Goal: Task Accomplishment & Management: Manage account settings

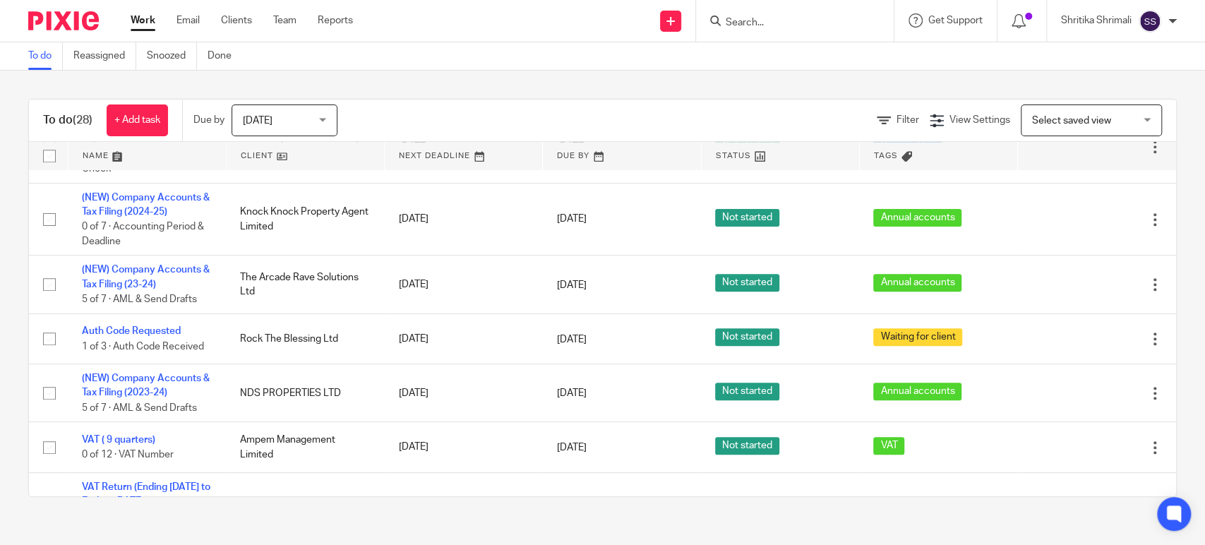
scroll to position [862, 0]
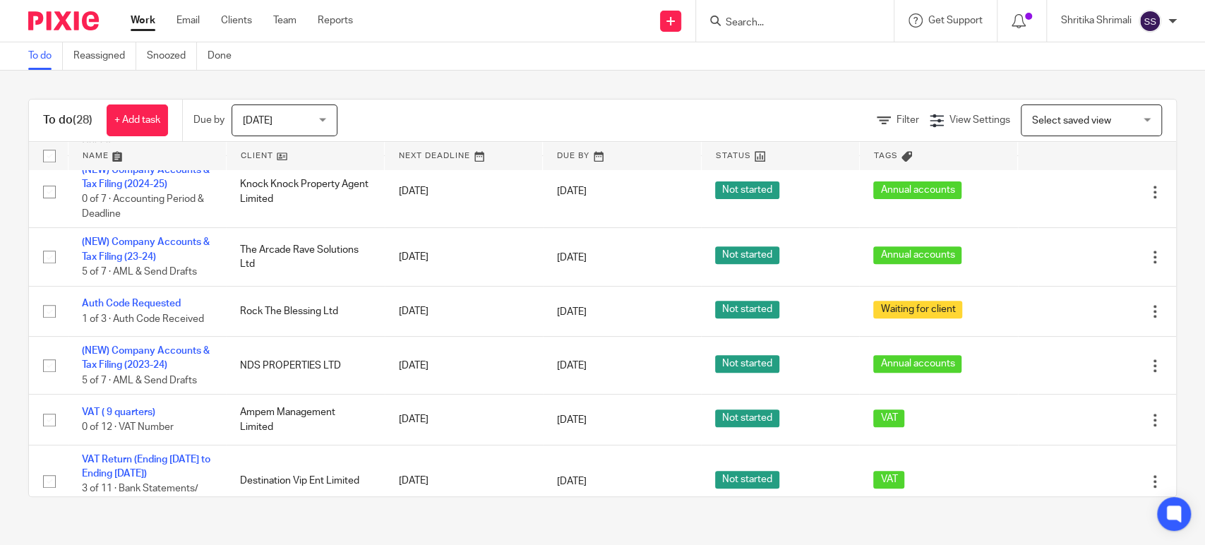
click at [739, 23] on input "Search" at bounding box center [787, 23] width 127 height 13
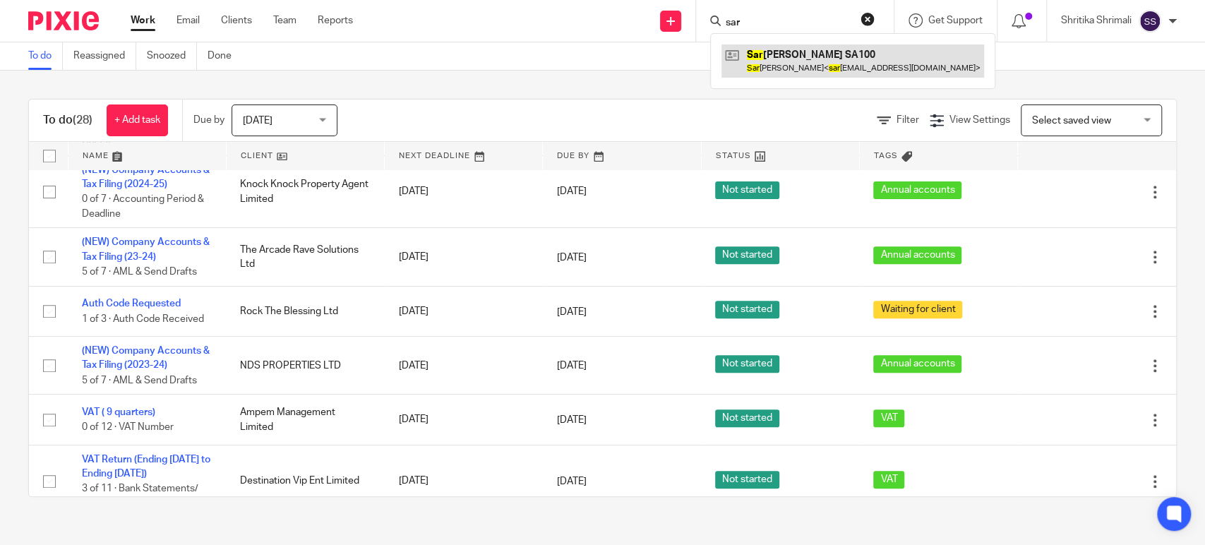
type input "sar"
click at [762, 55] on link at bounding box center [852, 60] width 263 height 32
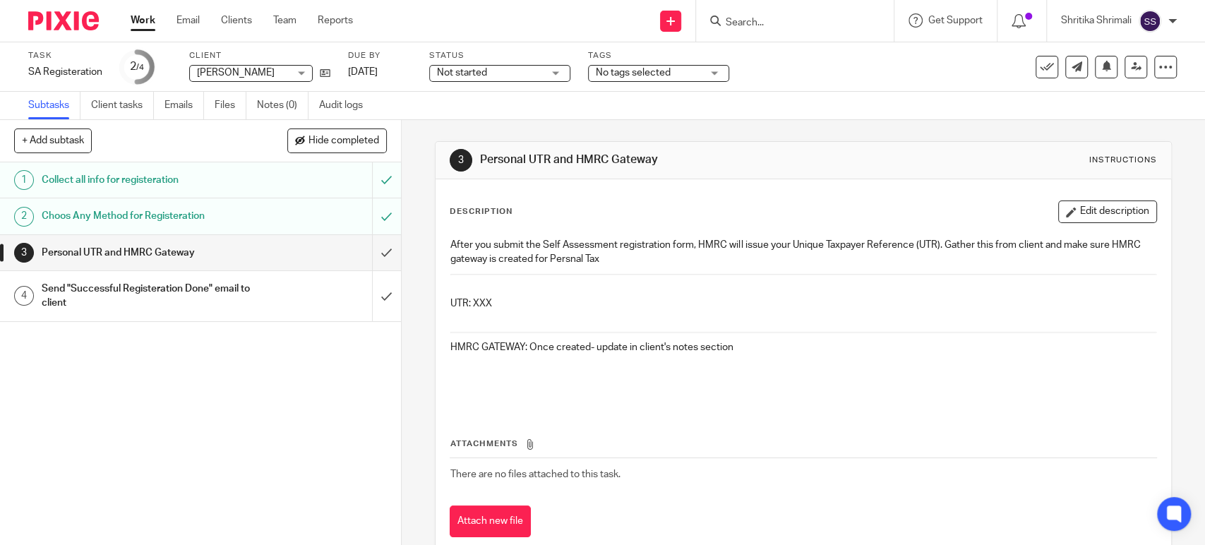
click at [229, 214] on h1 "Choos Any Method for Registeration" at bounding box center [147, 215] width 211 height 21
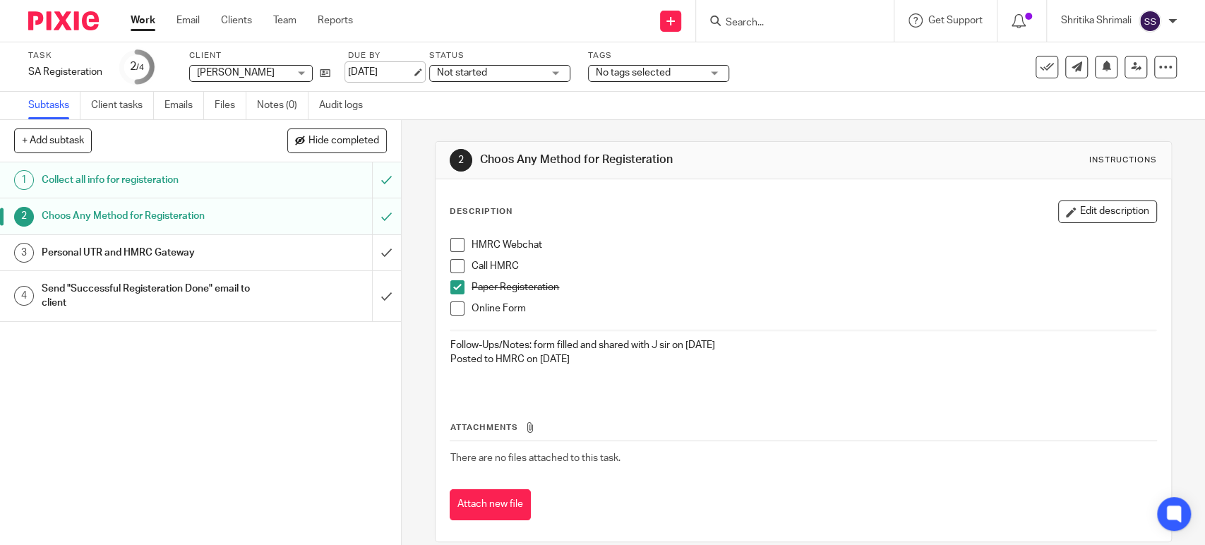
click at [400, 67] on link "[DATE]" at bounding box center [380, 72] width 64 height 15
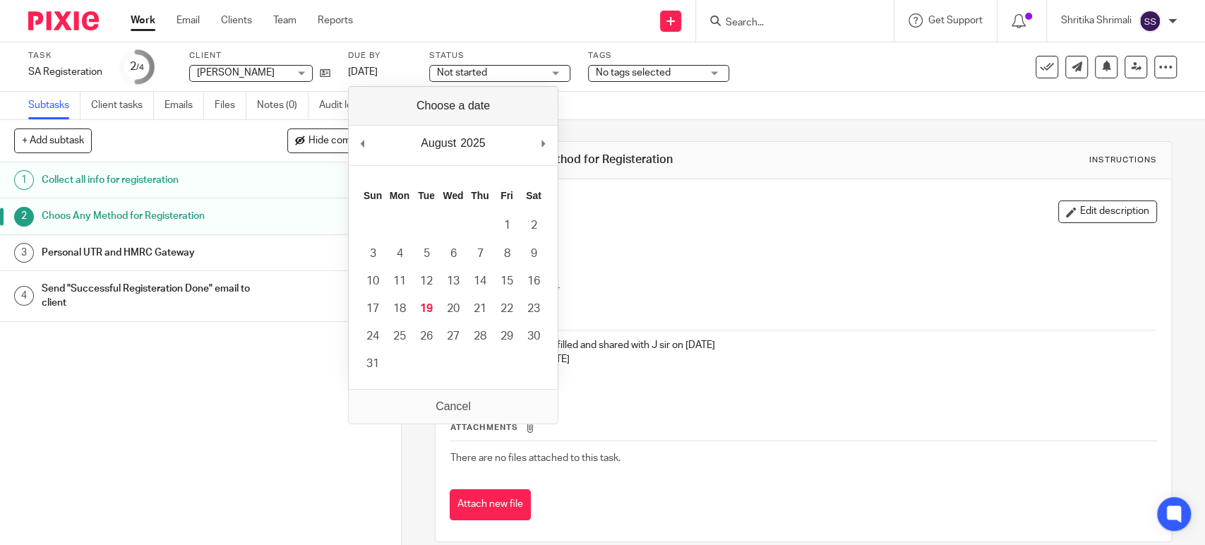
click at [276, 378] on div "1 Collect all info for registeration 2 Choos Any Method for Registeration 3 Per…" at bounding box center [200, 353] width 401 height 382
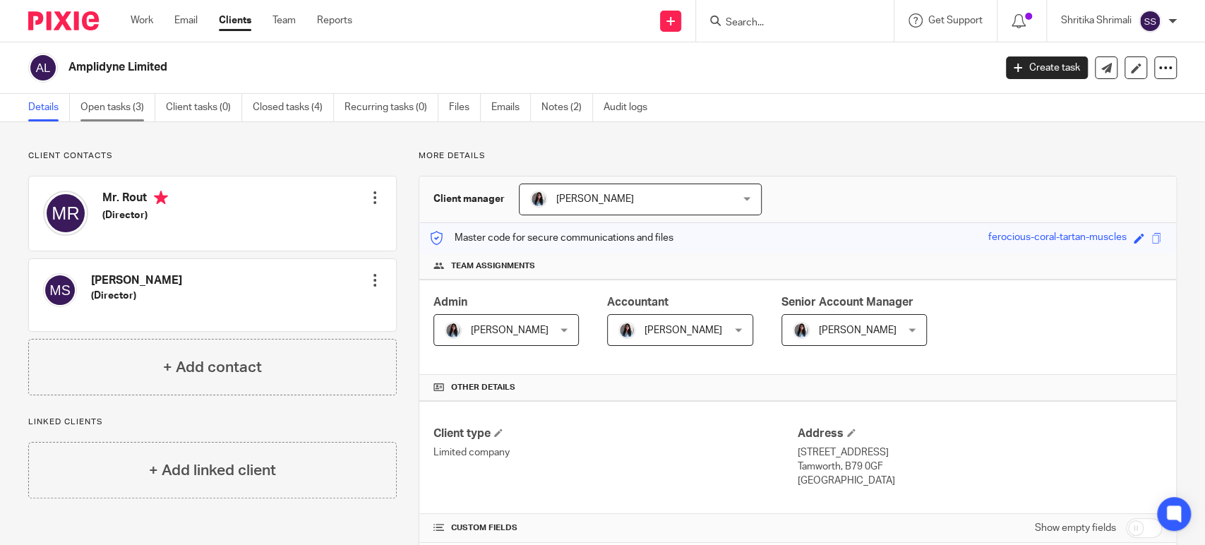
click at [108, 105] on link "Open tasks (3)" at bounding box center [117, 108] width 75 height 28
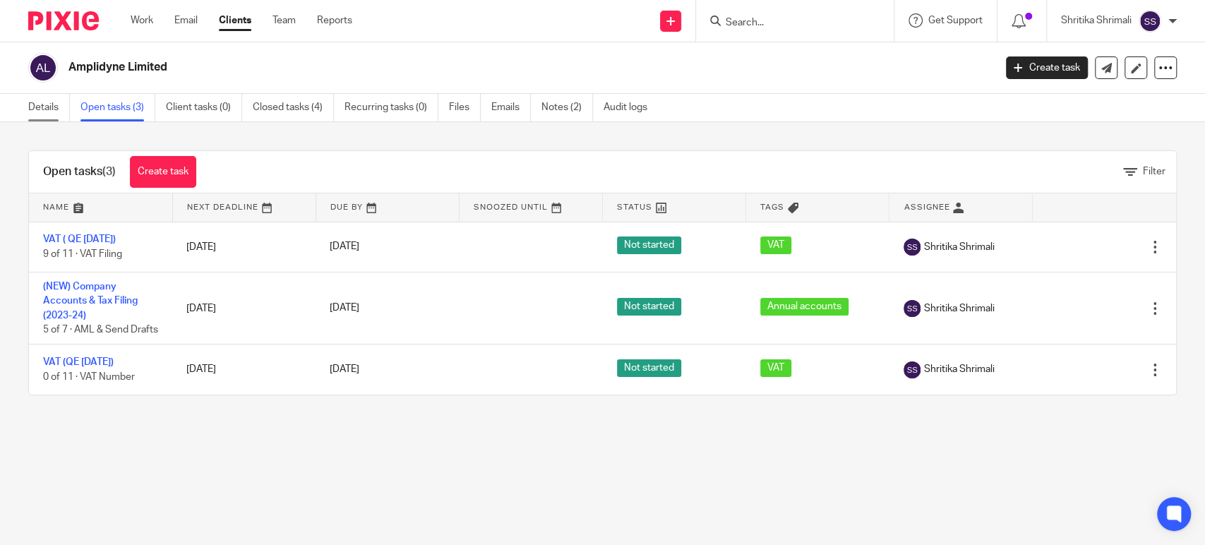
click at [52, 109] on link "Details" at bounding box center [49, 108] width 42 height 28
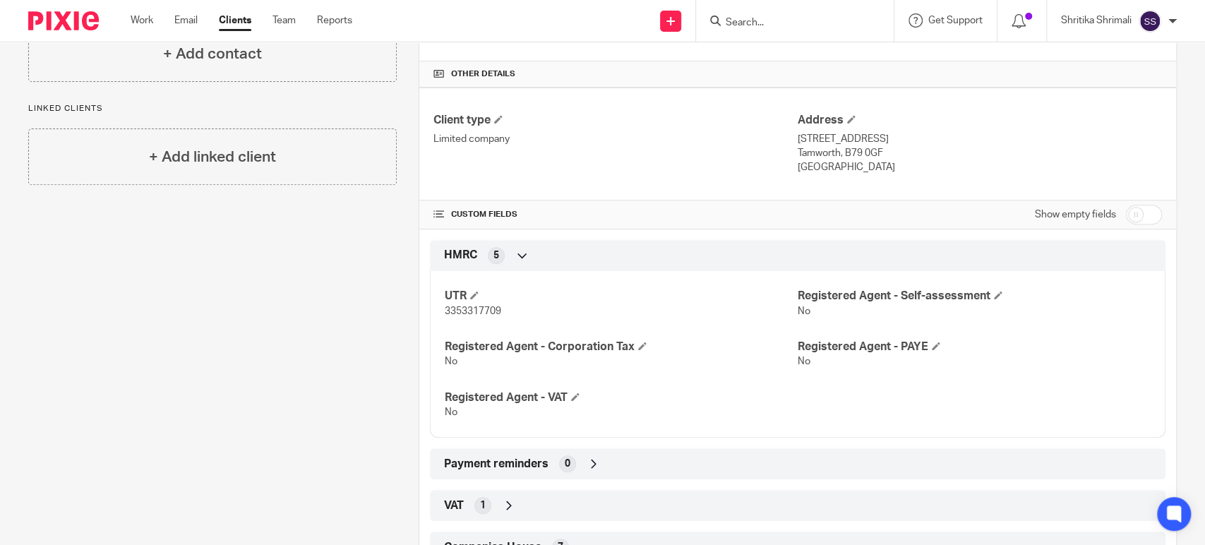
scroll to position [627, 0]
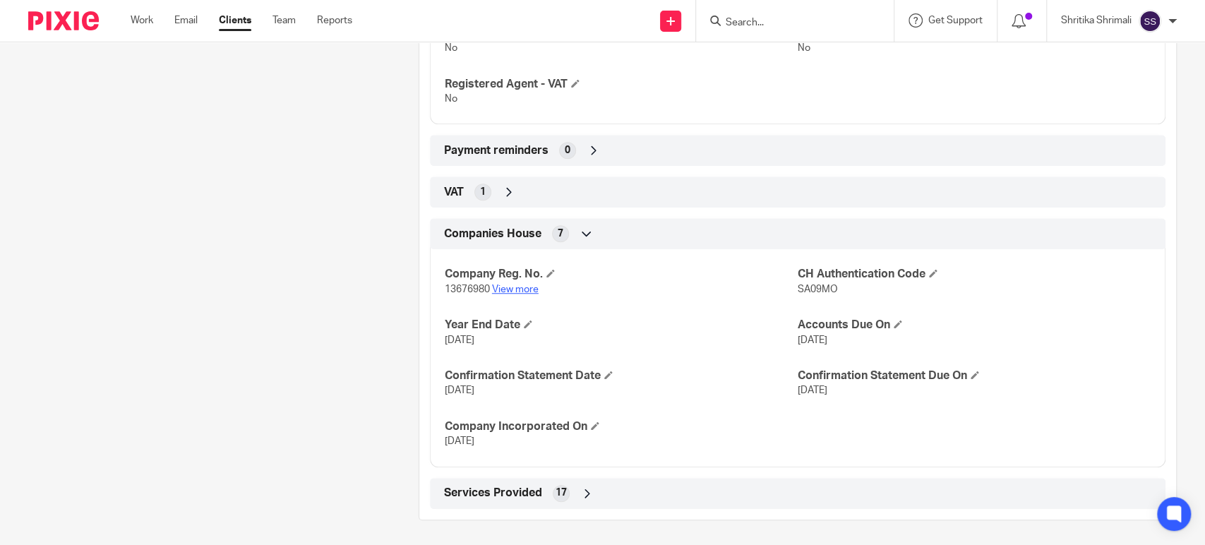
click at [514, 287] on link "View more" at bounding box center [515, 289] width 47 height 10
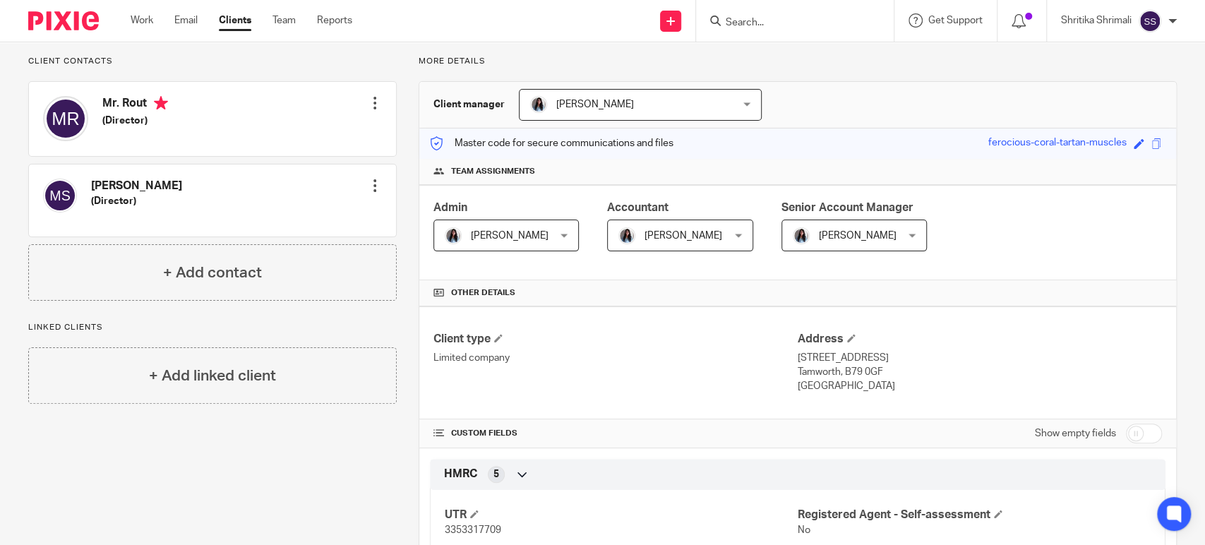
scroll to position [0, 0]
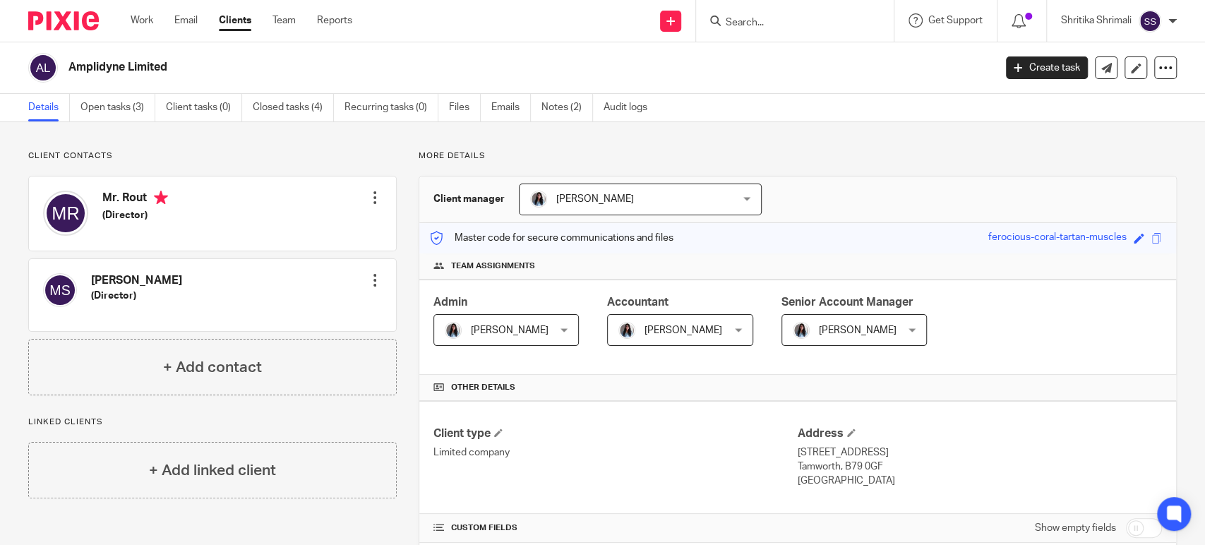
drag, startPoint x: 195, startPoint y: 64, endPoint x: 61, endPoint y: 64, distance: 134.1
click at [61, 64] on div "Amplidyne Limited" at bounding box center [506, 68] width 956 height 30
copy div "Amplidyne Limited"
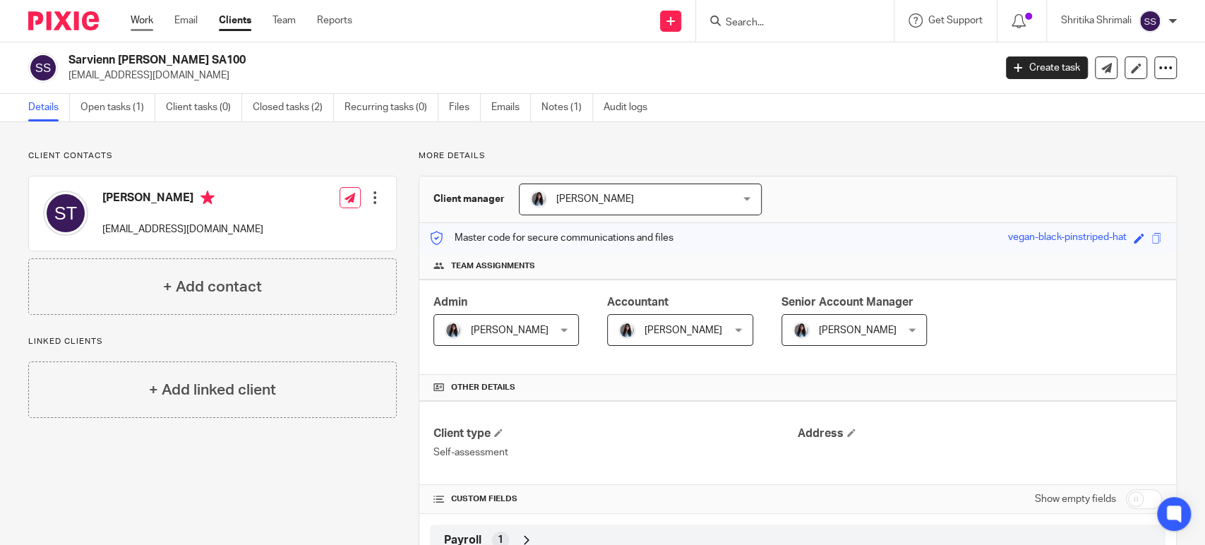
click at [152, 20] on link "Work" at bounding box center [142, 20] width 23 height 14
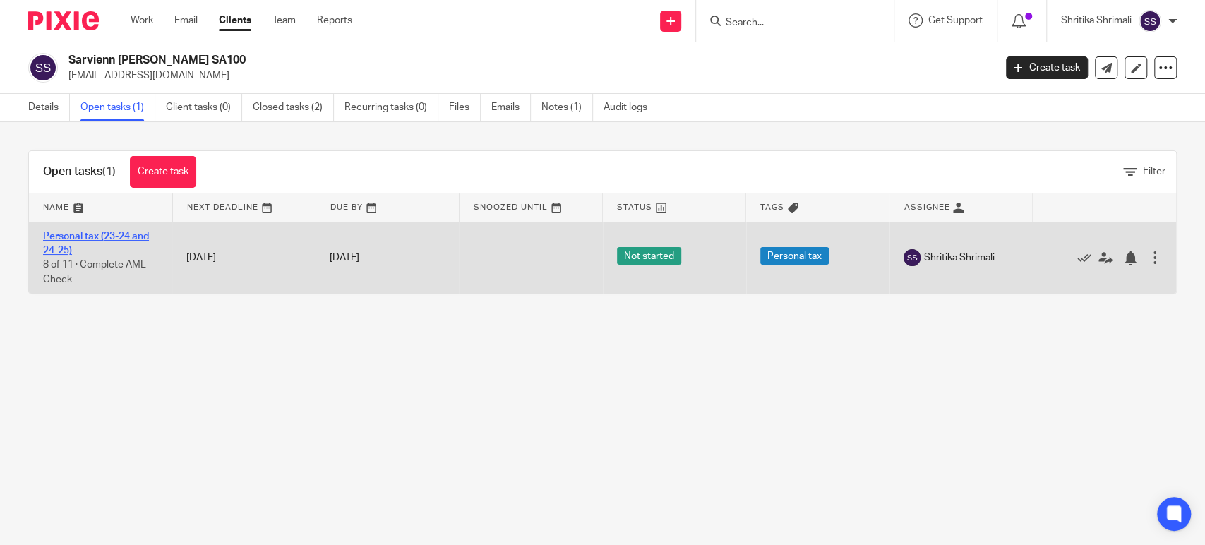
click at [90, 236] on link "Personal tax (23-24 and 24-25)" at bounding box center [96, 243] width 106 height 24
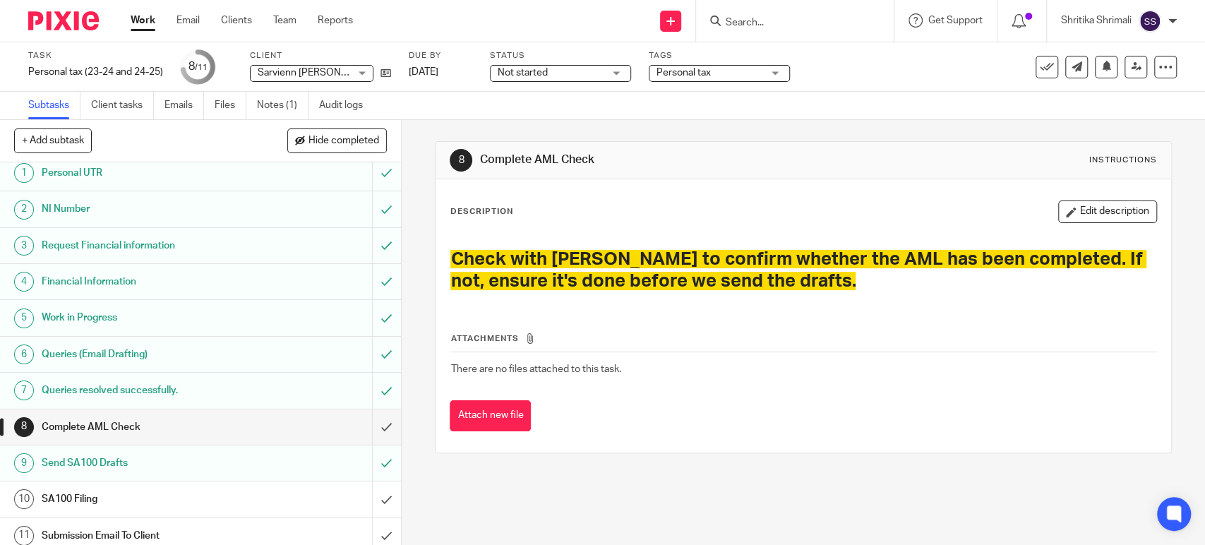
scroll to position [15, 0]
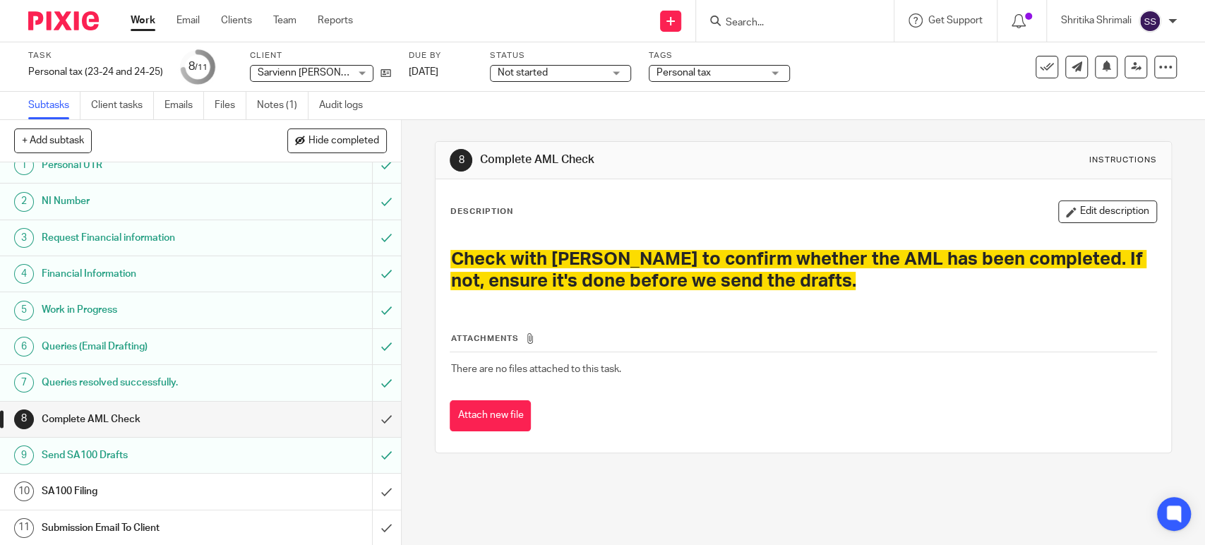
click at [161, 490] on h1 "SA100 Filing" at bounding box center [147, 491] width 211 height 21
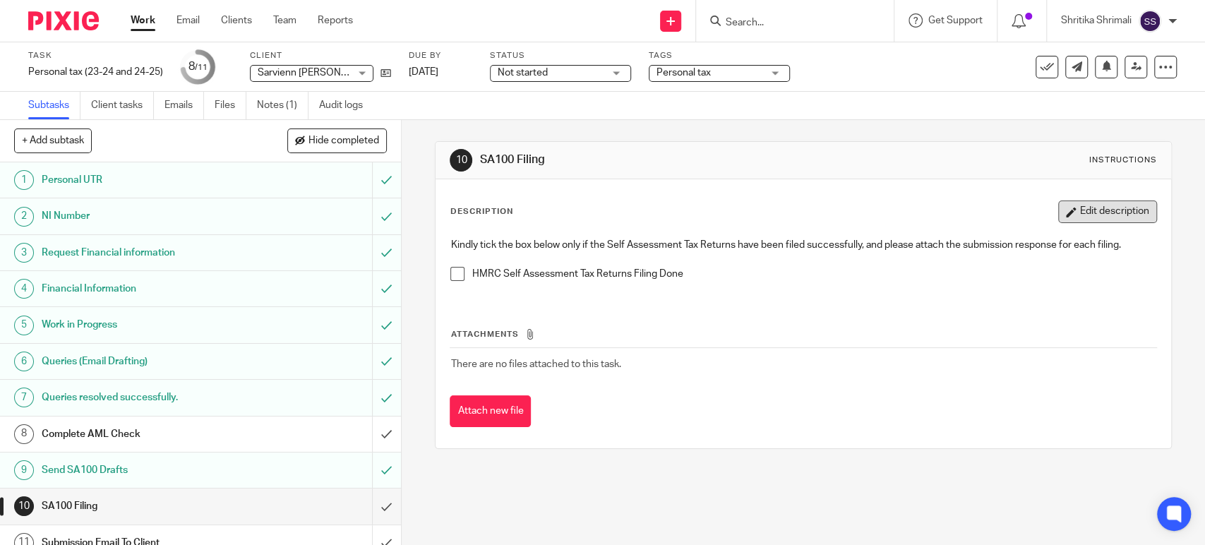
click at [1082, 210] on button "Edit description" at bounding box center [1107, 211] width 99 height 23
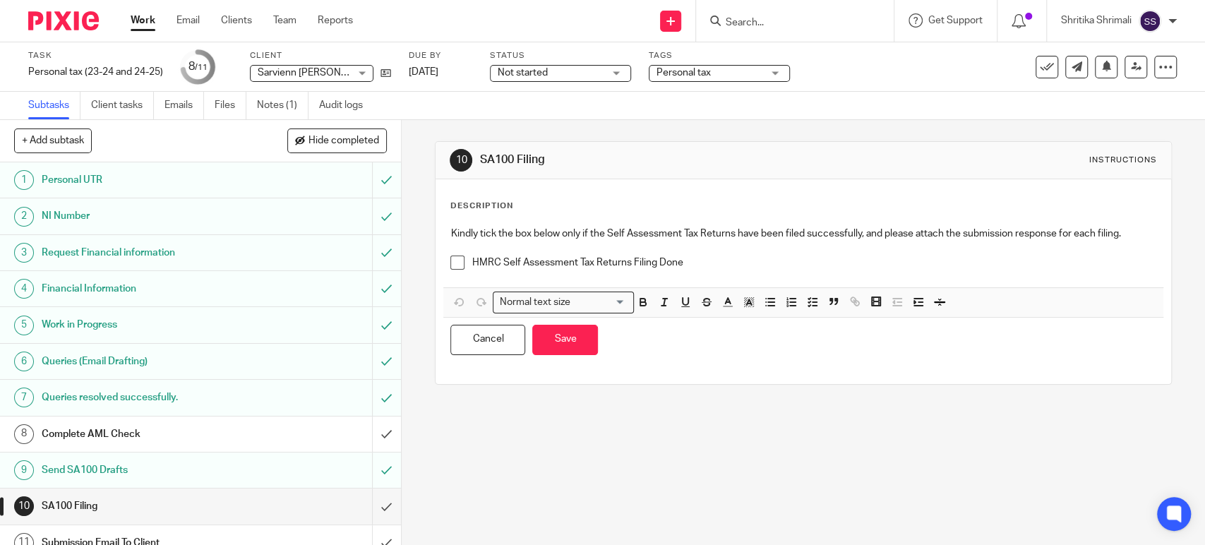
drag, startPoint x: 694, startPoint y: 253, endPoint x: 693, endPoint y: 262, distance: 9.3
click at [694, 253] on p at bounding box center [802, 248] width 705 height 14
click at [693, 263] on p "HMRC Self Assessment Tax Returns Filing Done" at bounding box center [813, 262] width 684 height 14
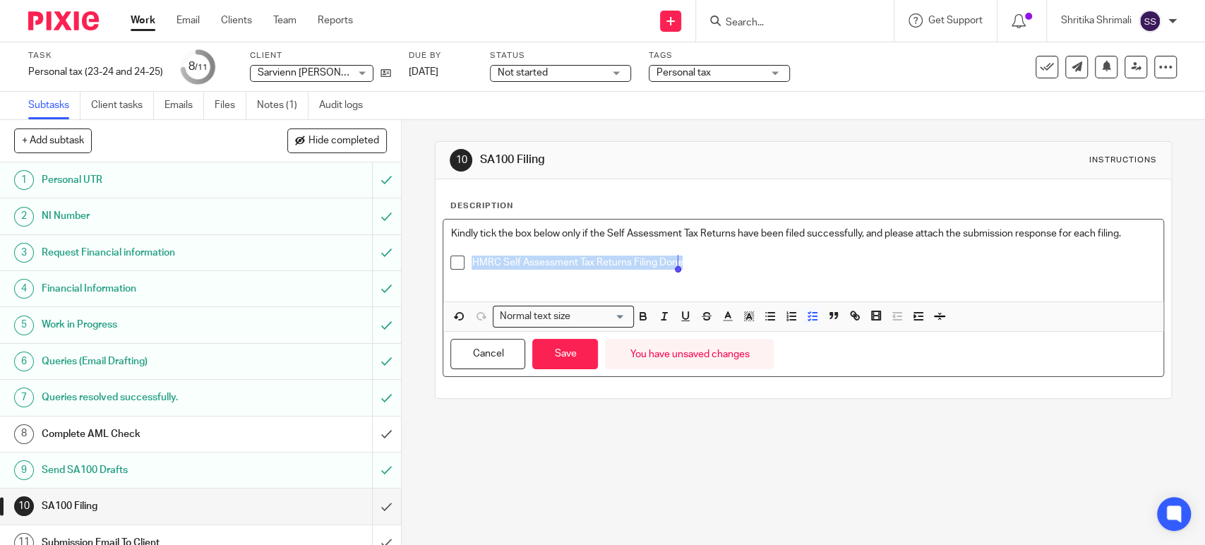
drag, startPoint x: 693, startPoint y: 263, endPoint x: 457, endPoint y: 265, distance: 236.4
click at [457, 265] on li "HMRC Self Assessment Tax Returns Filing Done" at bounding box center [802, 265] width 705 height 21
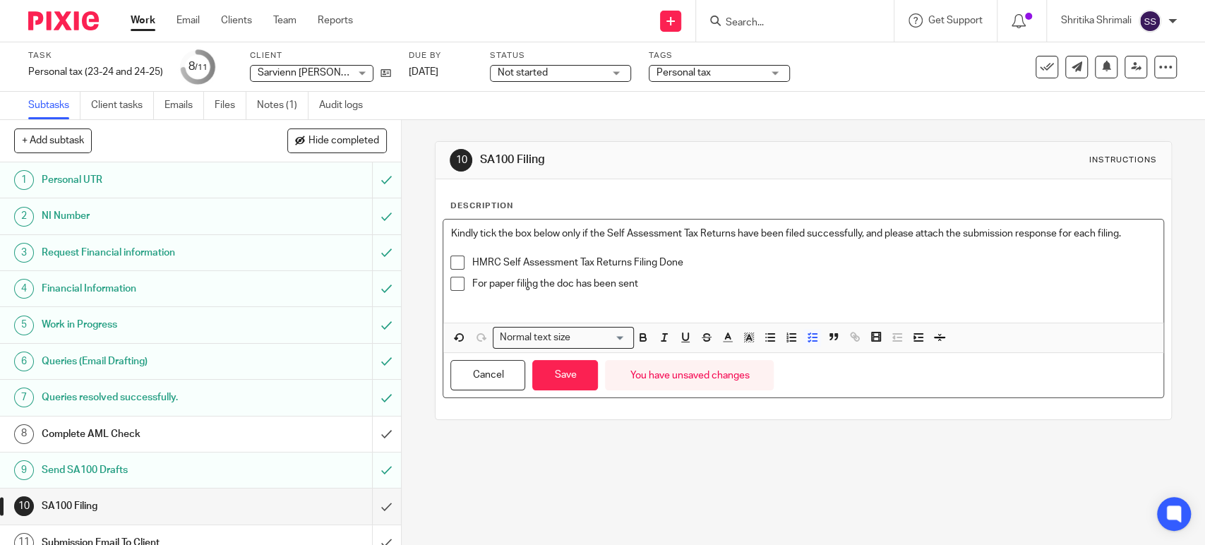
click at [526, 282] on p "For paper filing the doc has been sent" at bounding box center [813, 284] width 684 height 14
click at [0, 0] on lt-span "filing ," at bounding box center [0, 0] width 0 height 0
click at [663, 284] on p "For paper filing, the doc has been sent" at bounding box center [813, 284] width 684 height 14
click at [450, 284] on span at bounding box center [457, 284] width 14 height 14
click at [556, 380] on button "Save" at bounding box center [565, 375] width 66 height 30
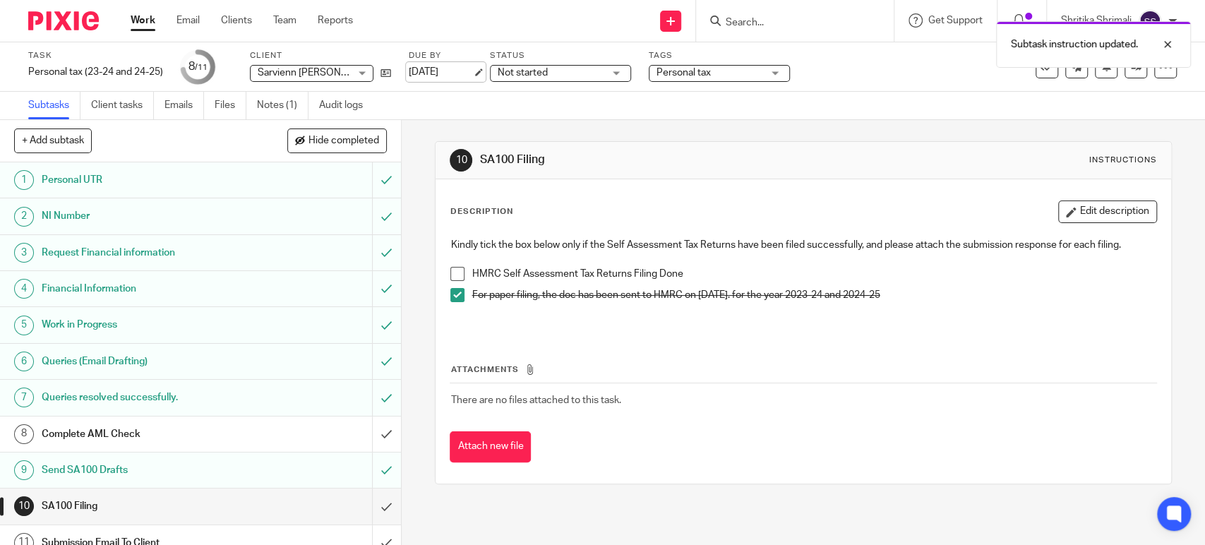
click at [463, 66] on link "19 Aug 2025" at bounding box center [441, 72] width 64 height 15
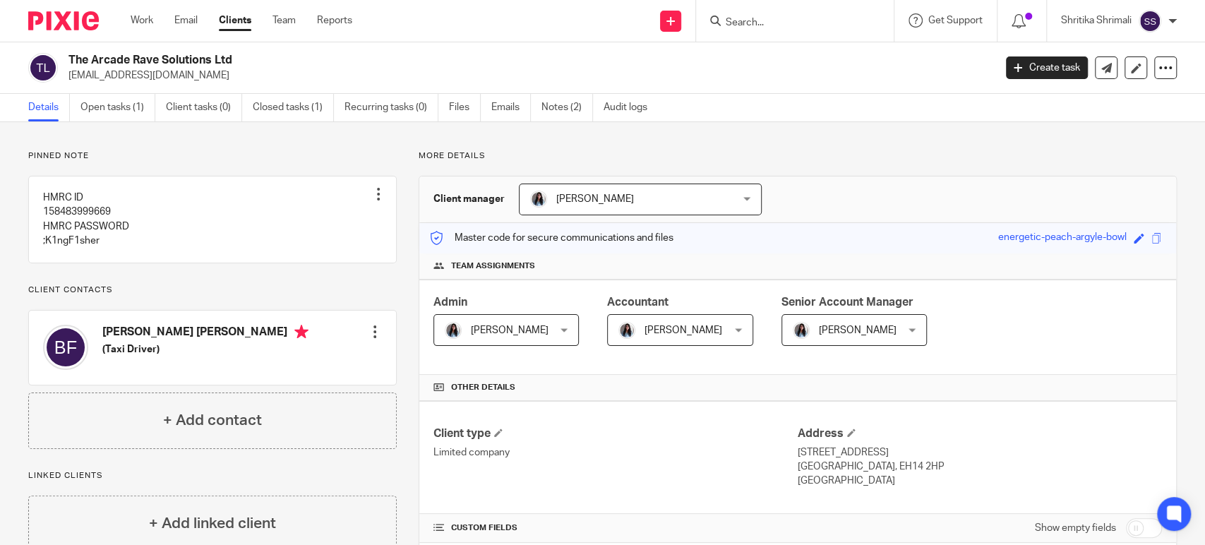
click at [119, 342] on h4 "Brendan Peter Faulkes" at bounding box center [205, 334] width 206 height 18
copy h4 "Brendan"
drag, startPoint x: 239, startPoint y: 55, endPoint x: 69, endPoint y: 55, distance: 170.1
click at [69, 55] on h2 "The Arcade Rave Solutions Ltd" at bounding box center [434, 60] width 732 height 15
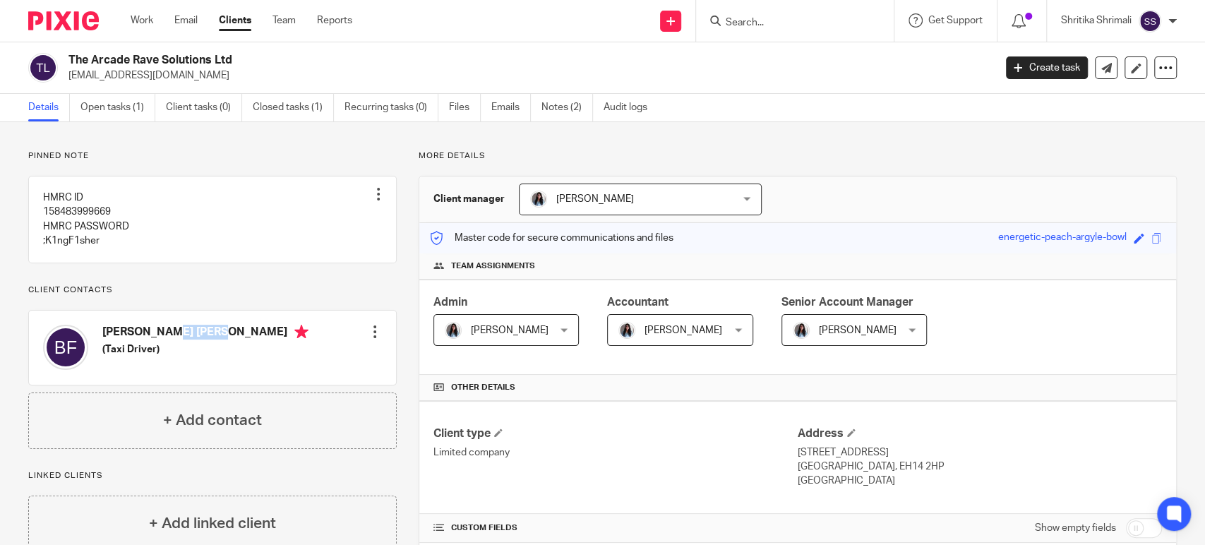
copy h2 "The Arcade Rave Solutions Ltd"
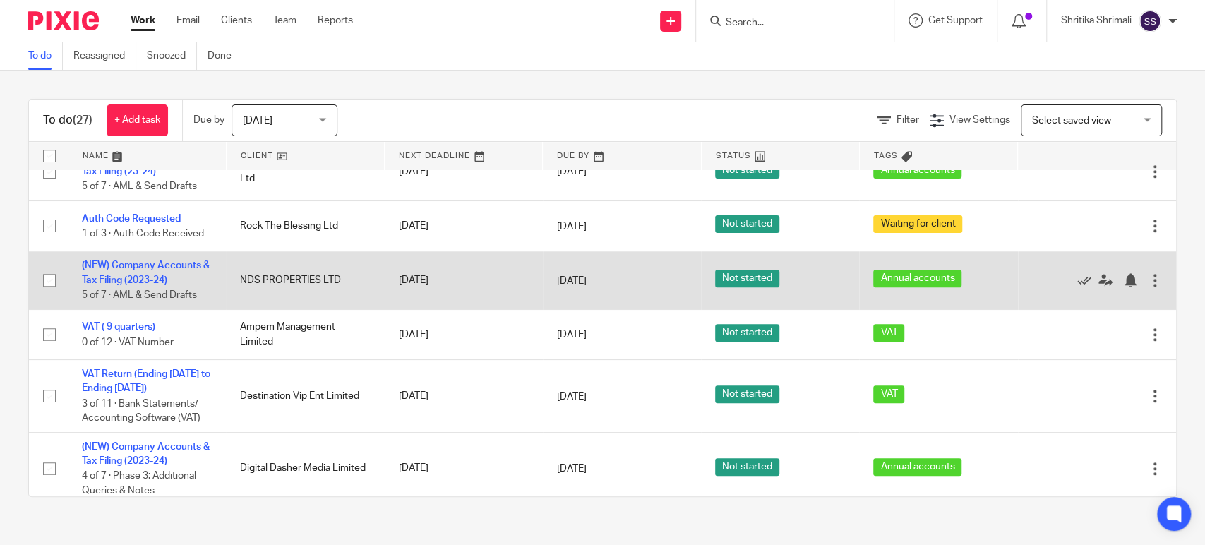
scroll to position [875, 0]
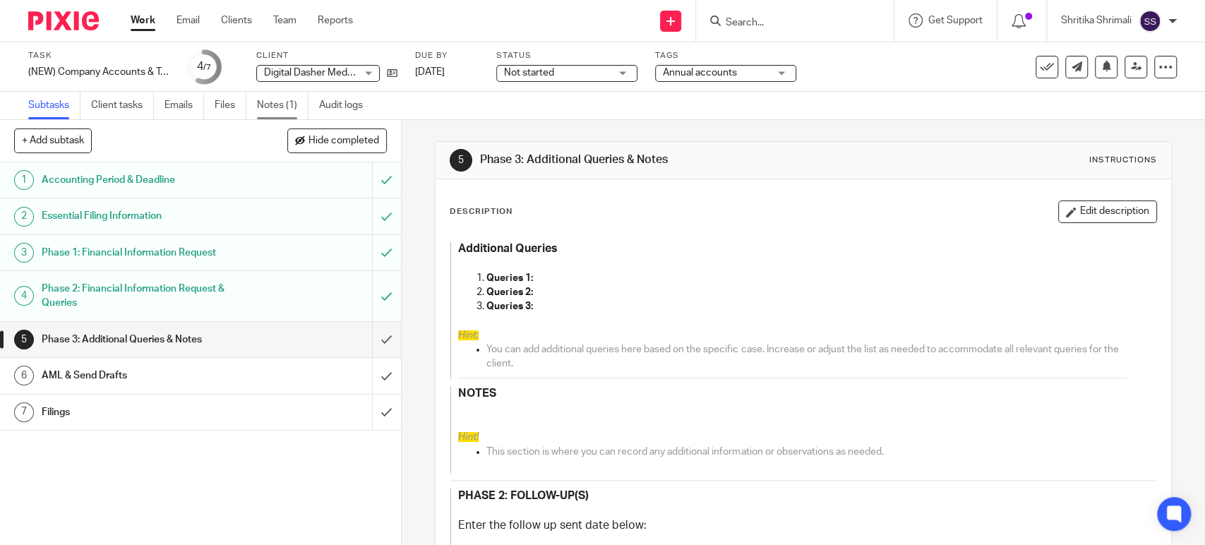
click at [286, 109] on link "Notes (1)" at bounding box center [283, 106] width 52 height 28
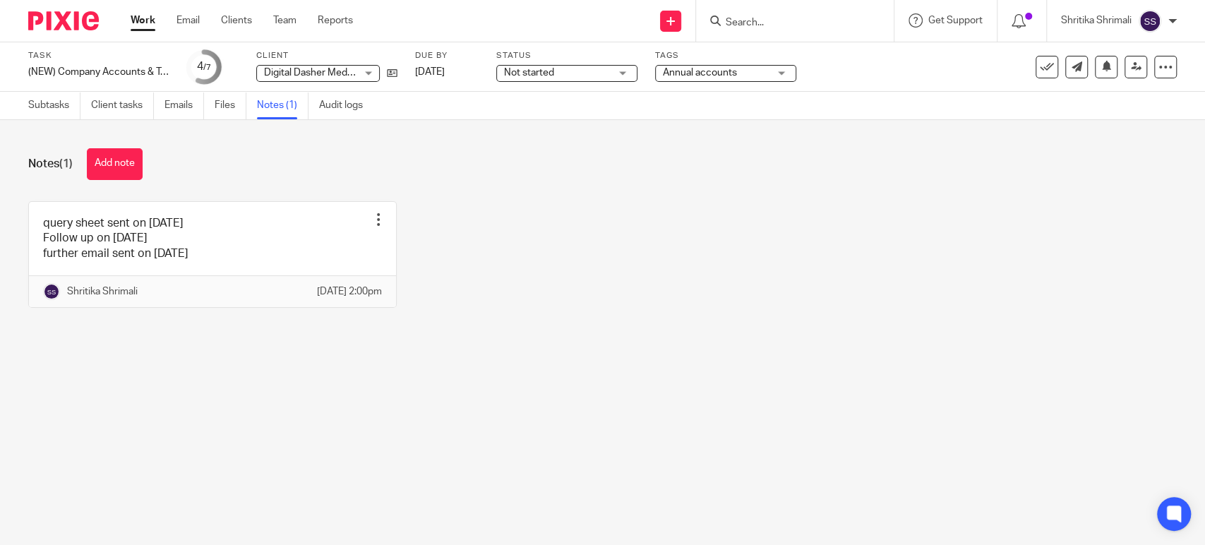
click at [575, 284] on div "query sheet sent on [DATE] Follow up on [DATE] further email sent on [DATE] Edi…" at bounding box center [591, 265] width 1170 height 128
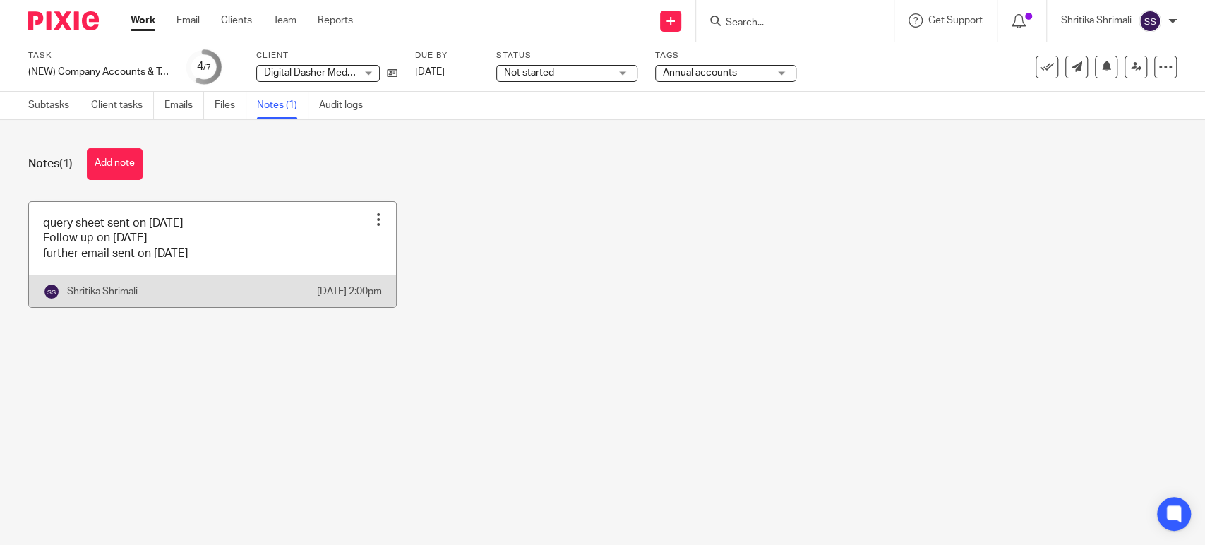
click at [270, 241] on link at bounding box center [212, 254] width 367 height 105
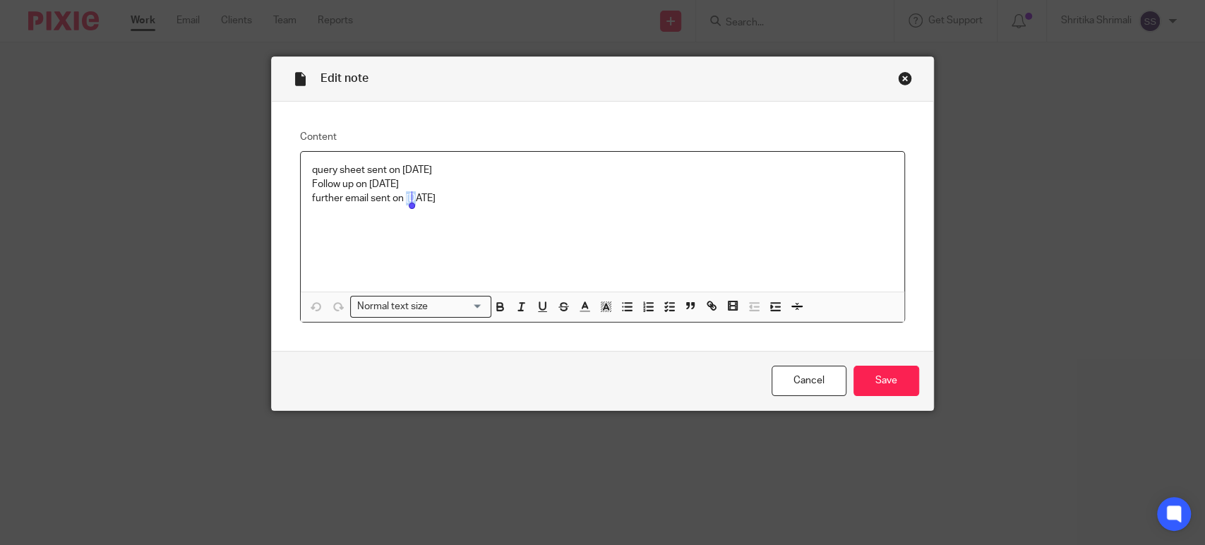
drag, startPoint x: 401, startPoint y: 196, endPoint x: 411, endPoint y: 198, distance: 10.0
click at [411, 198] on p "further email sent on [DATE]" at bounding box center [602, 198] width 581 height 14
drag, startPoint x: 874, startPoint y: 358, endPoint x: 874, endPoint y: 367, distance: 8.5
click at [874, 358] on div "Cancel Save" at bounding box center [602, 380] width 661 height 59
click at [874, 371] on input "Save" at bounding box center [886, 381] width 66 height 30
